Goal: Find specific page/section: Find specific page/section

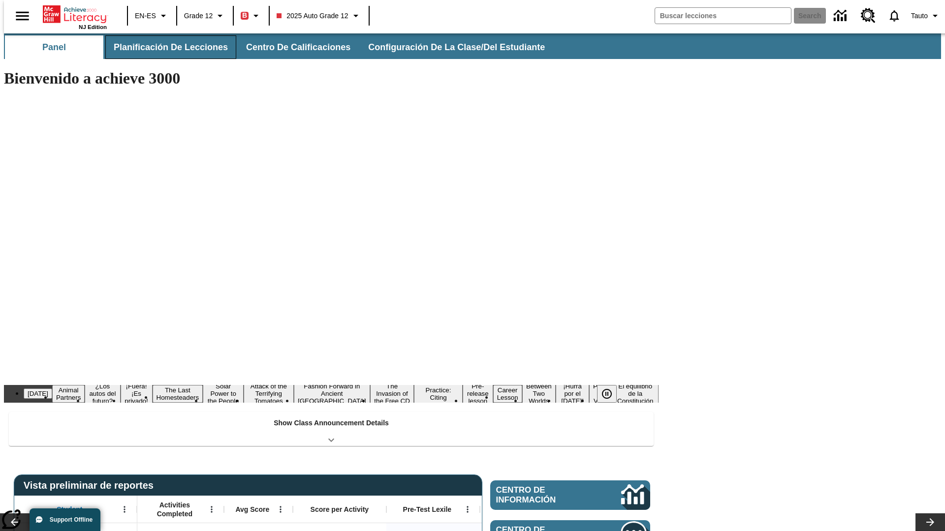
click at [165, 47] on span "Planificación de lecciones" at bounding box center [171, 47] width 114 height 11
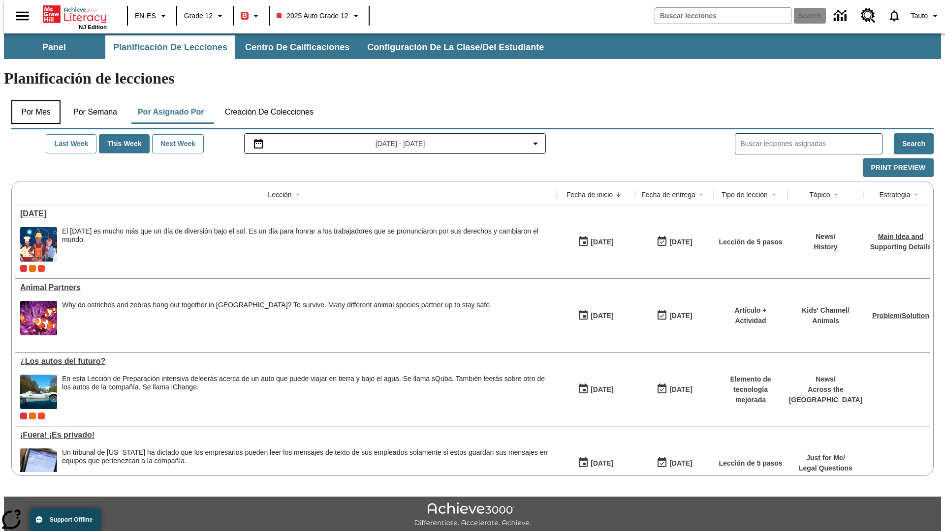
click at [32, 100] on button "Por mes" at bounding box center [35, 112] width 49 height 24
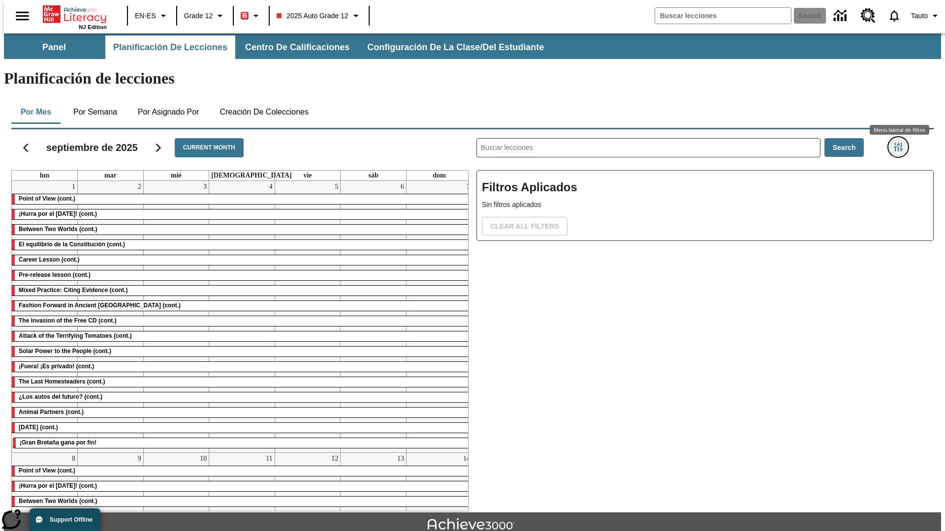
click at [901, 143] on icon "Menú lateral de filtros" at bounding box center [898, 147] width 9 height 9
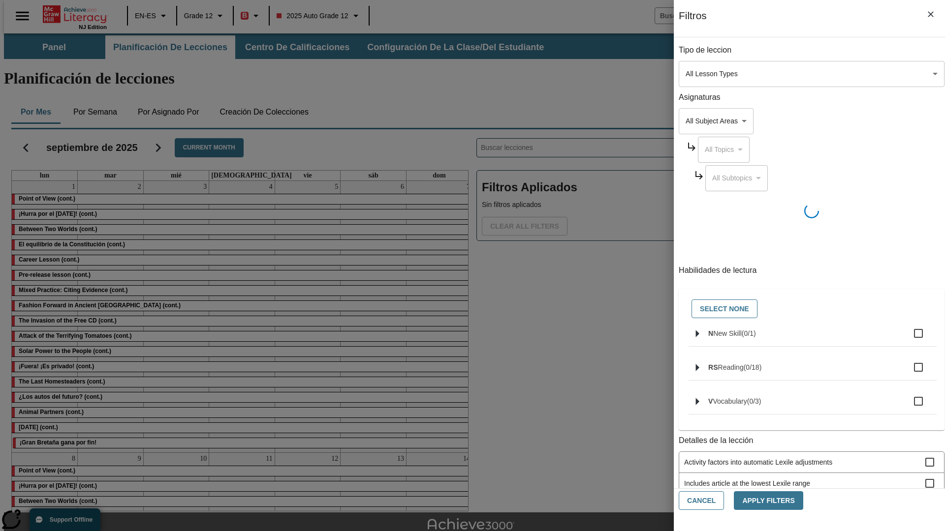
click at [709, 74] on body "Saltar al contenido principal NJ Edition EN-ES Grade 12 B 2025 Auto Grade 12 Se…" at bounding box center [472, 304] width 937 height 543
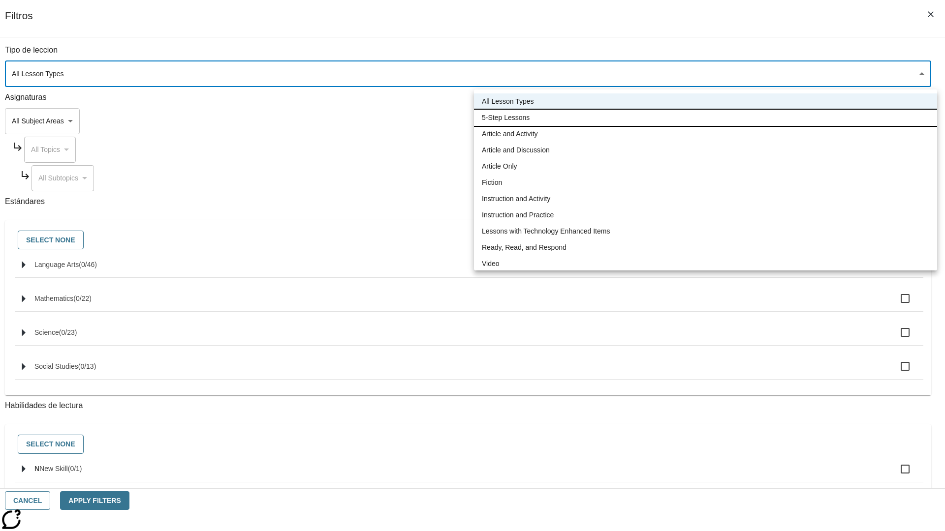
click at [705, 118] on li "5-Step Lessons" at bounding box center [705, 118] width 463 height 16
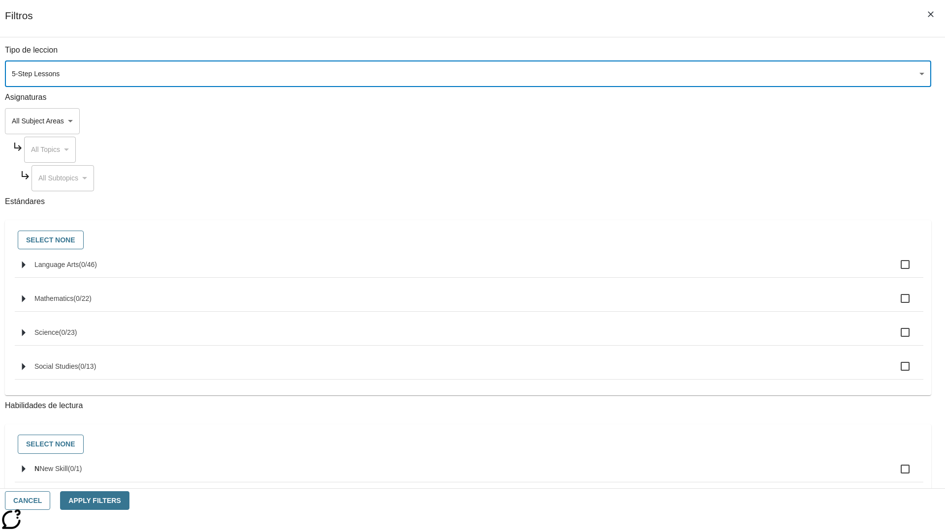
type input "1"
click at [50, 501] on button "Cancel" at bounding box center [27, 501] width 45 height 19
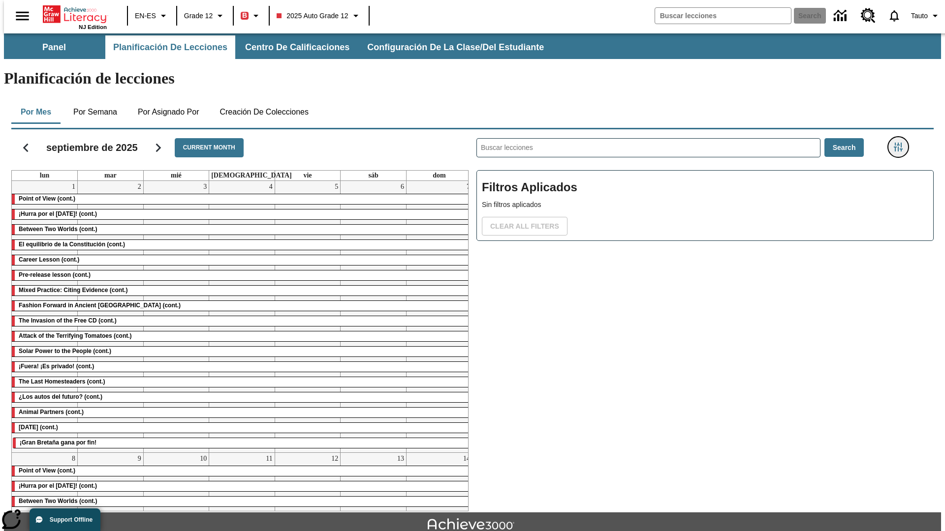
click at [901, 143] on icon "Menú lateral de filtros" at bounding box center [898, 147] width 9 height 9
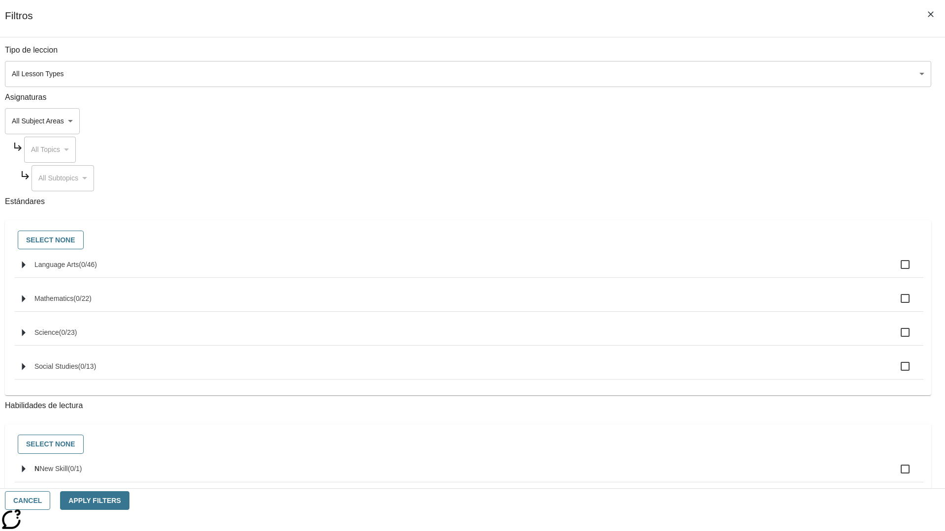
click at [709, 74] on body "Saltar al contenido principal NJ Edition EN-ES Grade 12 B 2025 Auto Grade 12 Se…" at bounding box center [472, 304] width 937 height 543
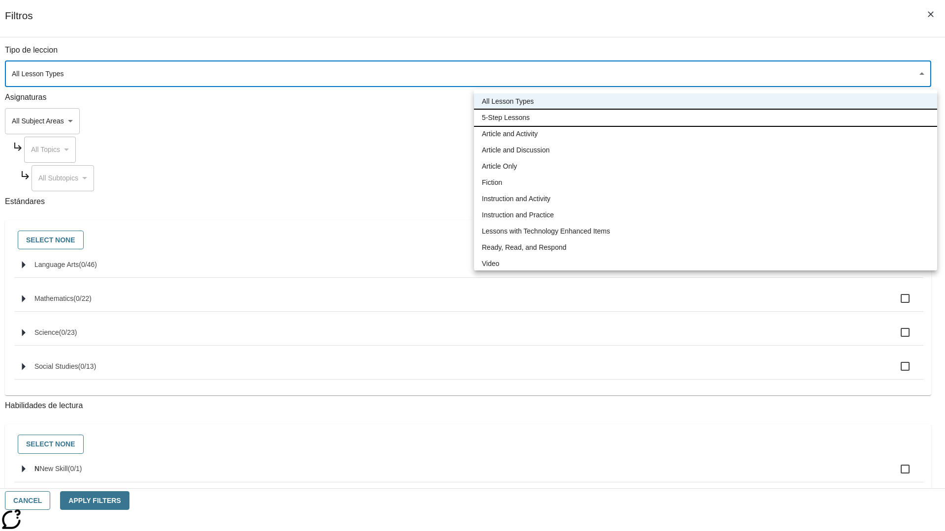
click at [705, 118] on li "5-Step Lessons" at bounding box center [705, 118] width 463 height 16
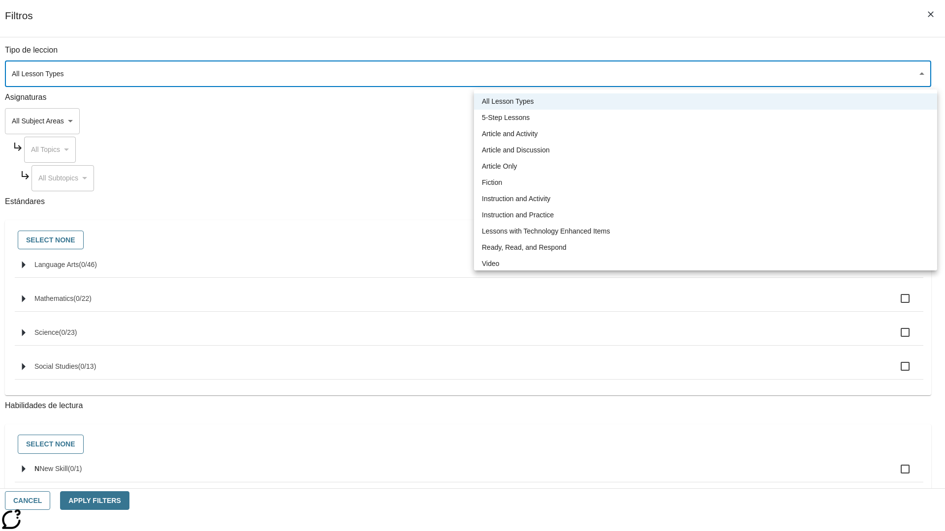
type input "1"
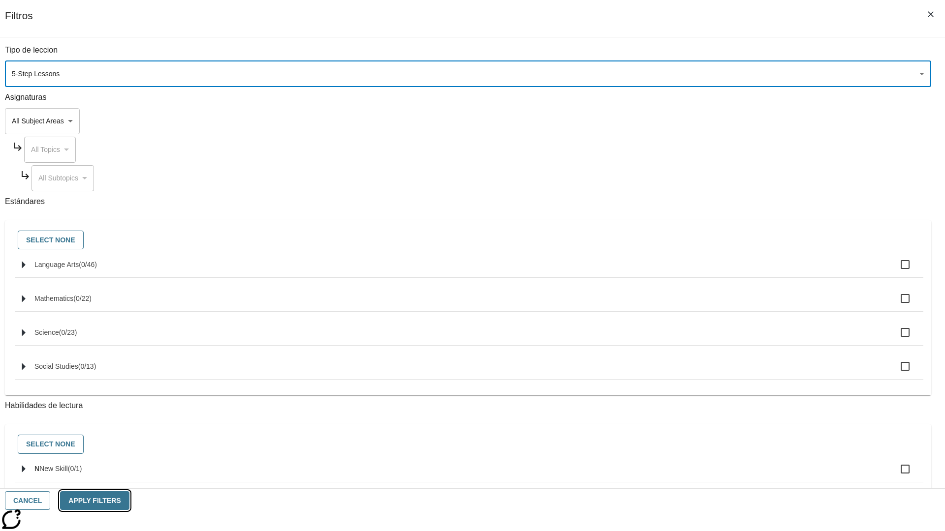
click at [129, 501] on button "Apply Filters" at bounding box center [94, 501] width 69 height 19
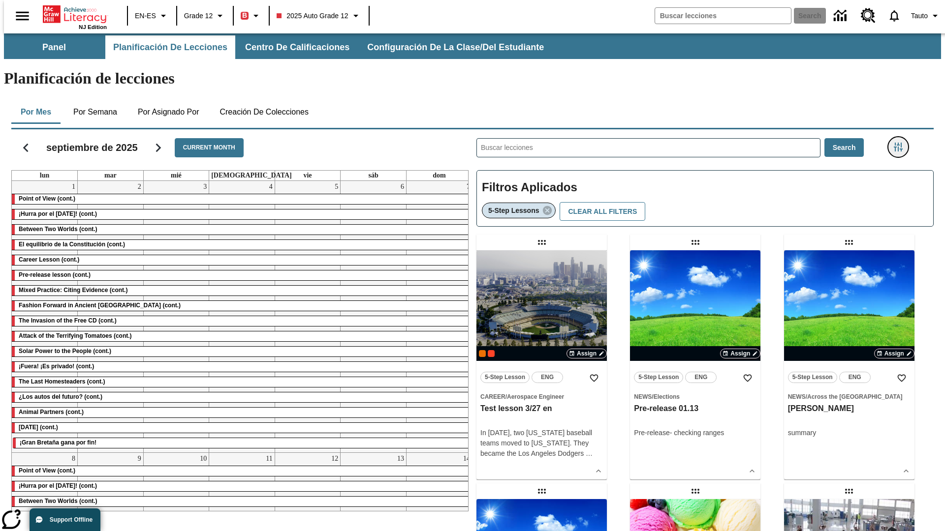
click at [901, 143] on icon "Menú lateral de filtros" at bounding box center [898, 147] width 9 height 9
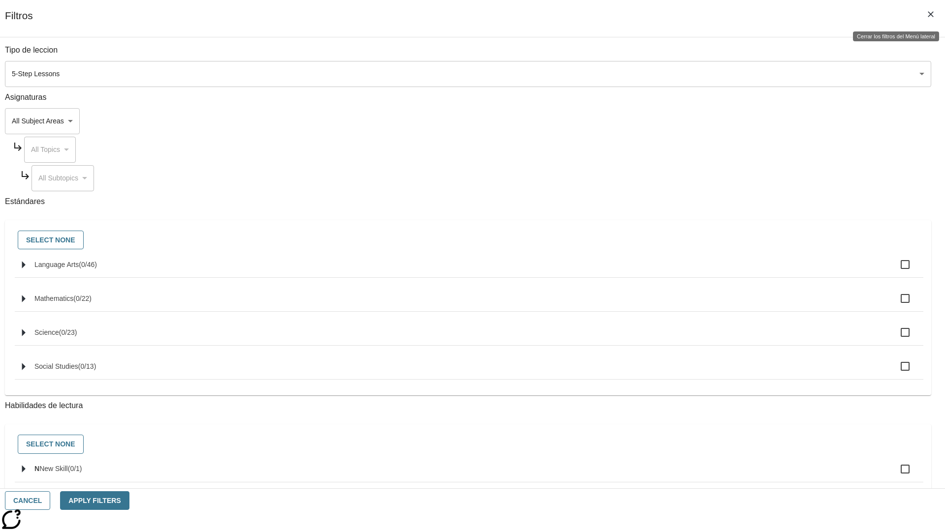
click at [930, 14] on icon "Cerrar los filtros del Menú lateral" at bounding box center [930, 14] width 6 height 6
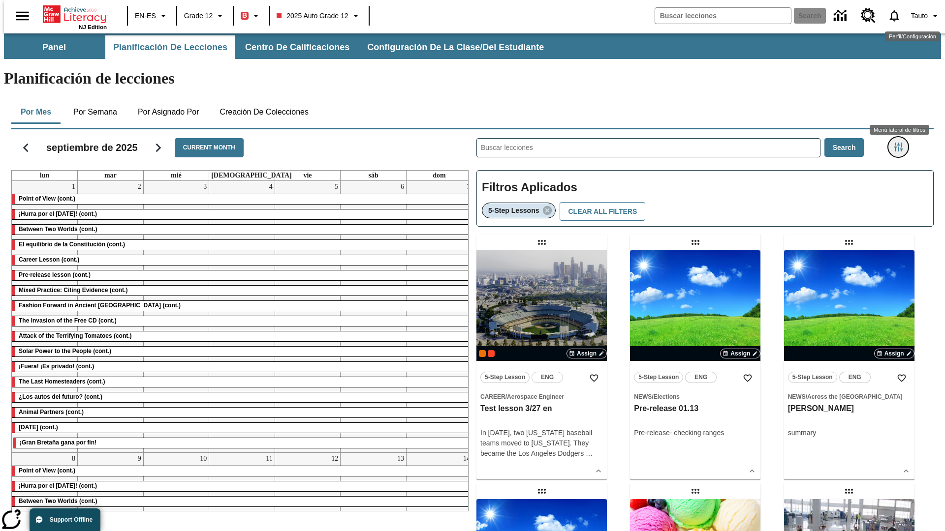
click at [901, 143] on icon "Menú lateral de filtros" at bounding box center [898, 147] width 9 height 9
